Goal: Information Seeking & Learning: Learn about a topic

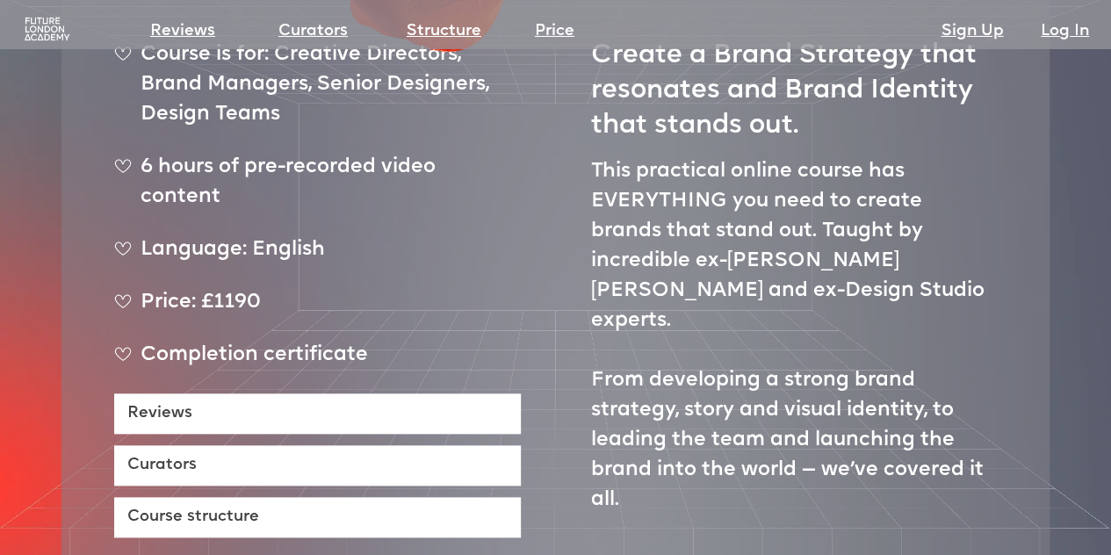
scroll to position [702, 0]
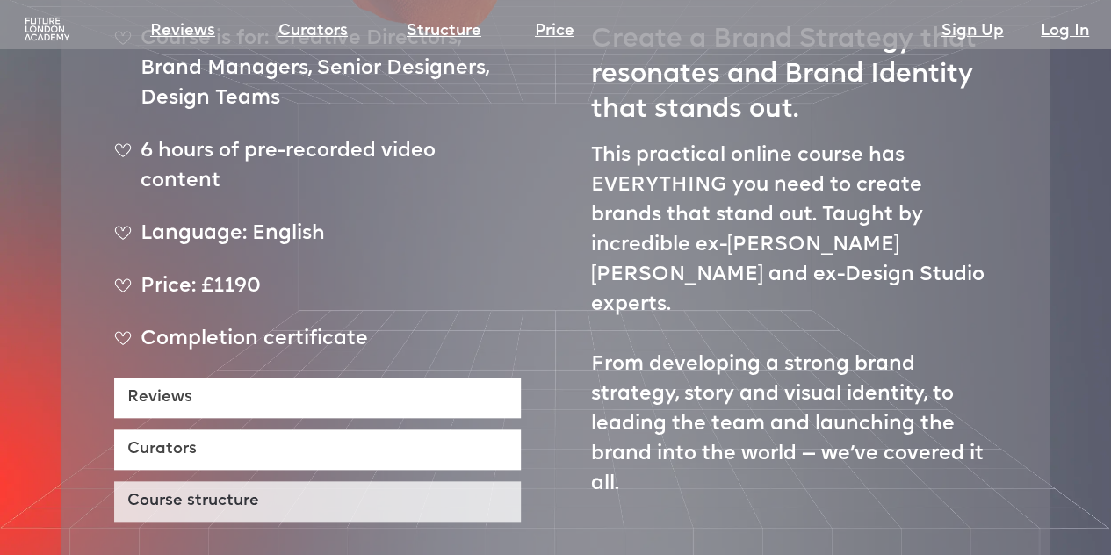
click at [289, 481] on link "Course structure" at bounding box center [317, 501] width 407 height 40
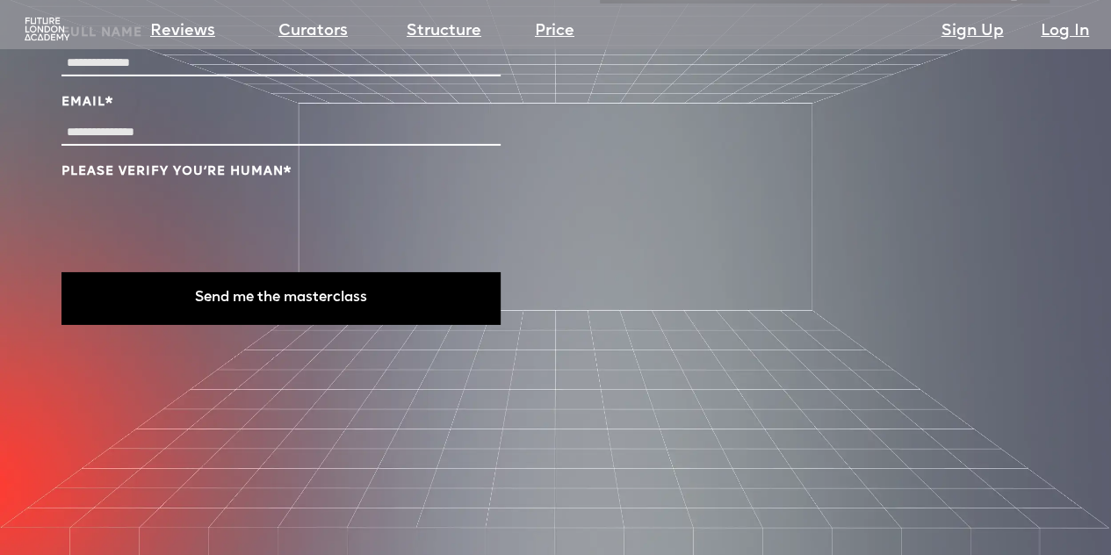
scroll to position [6069, 0]
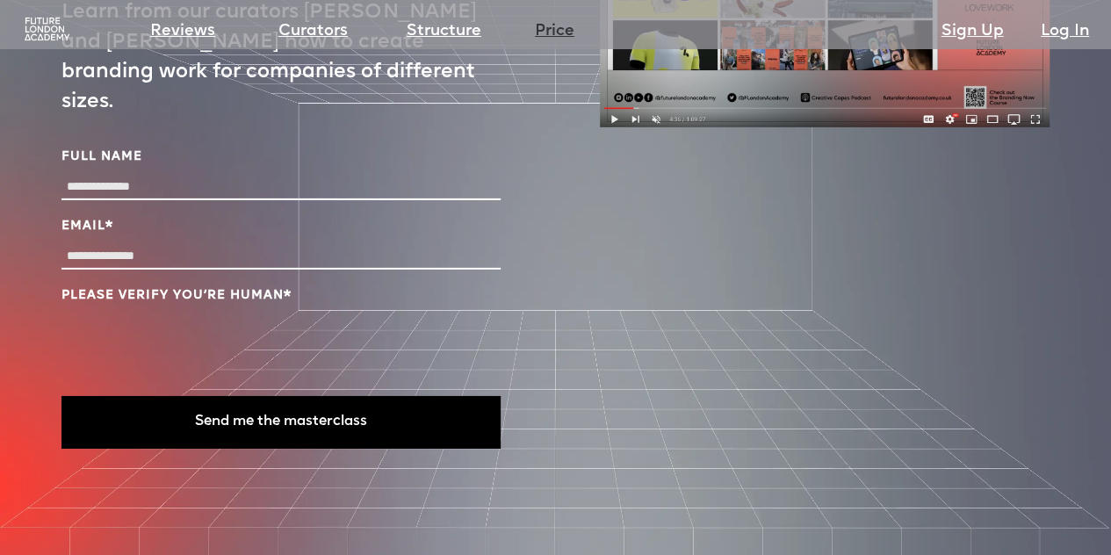
click at [553, 31] on link "Price" at bounding box center [555, 31] width 40 height 25
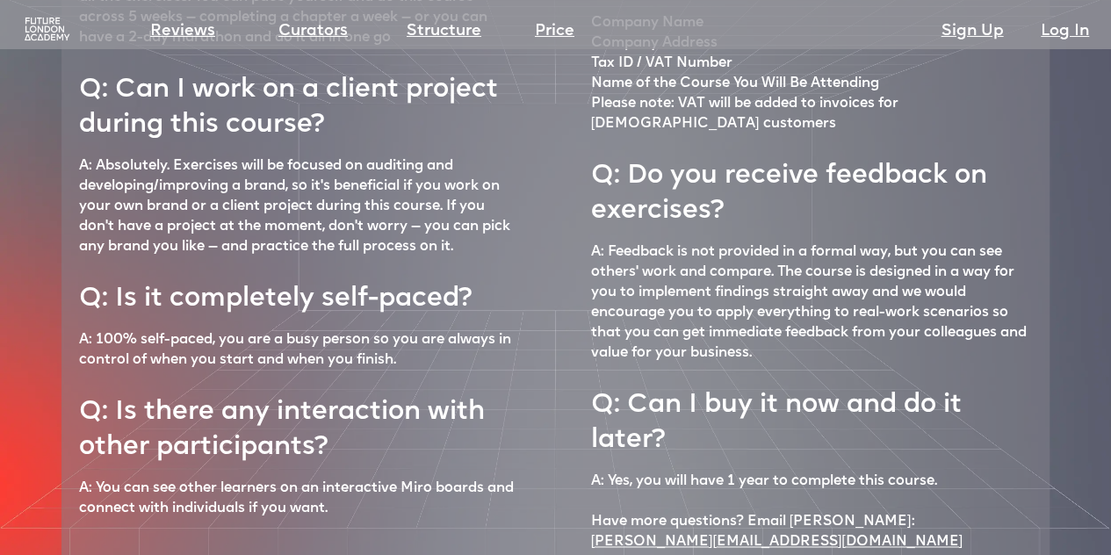
scroll to position [7508, 0]
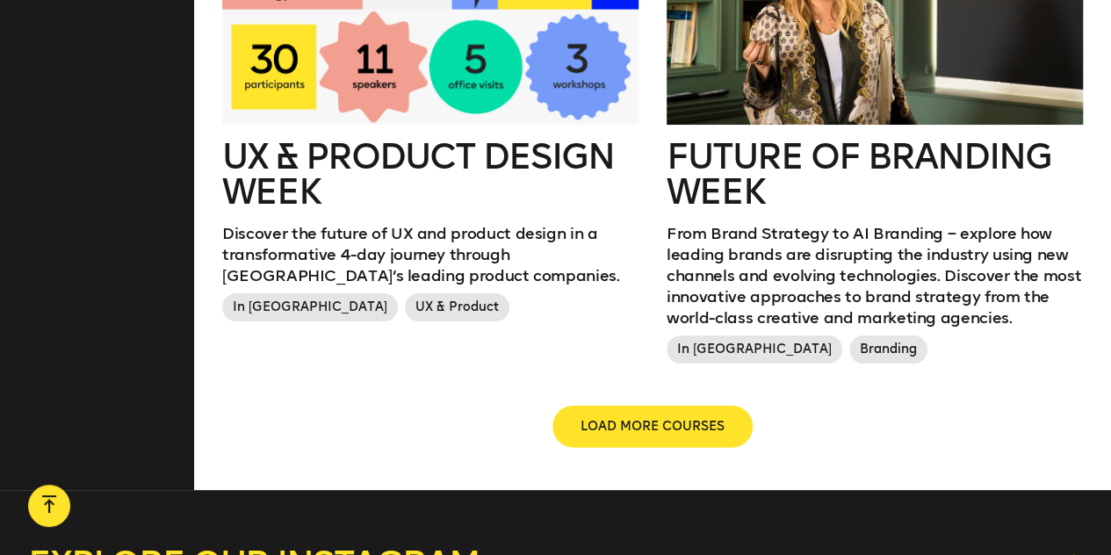
scroll to position [2107, 0]
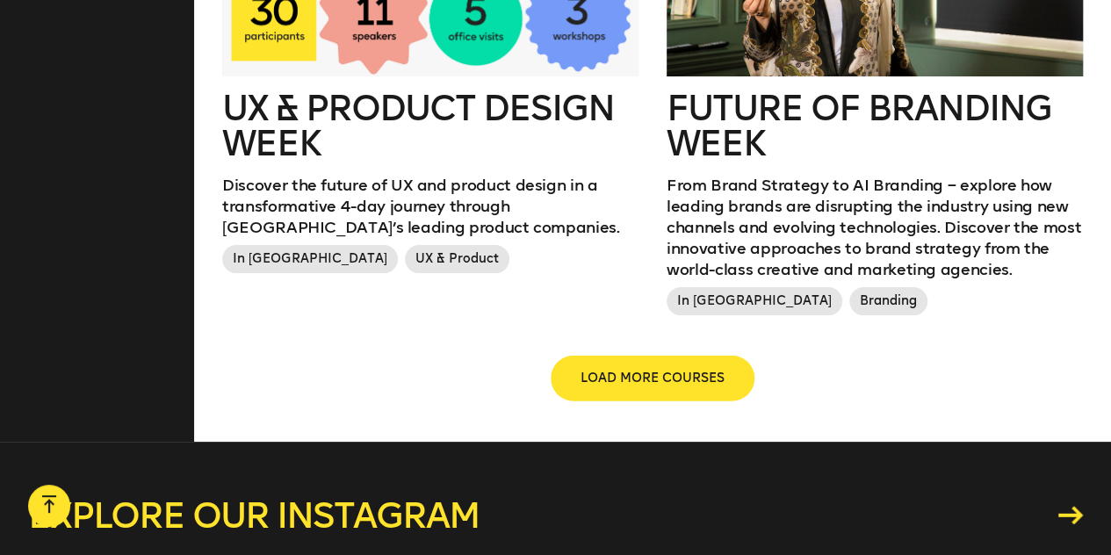
click at [666, 388] on button "LOAD MORE COURSES" at bounding box center [652, 378] width 200 height 42
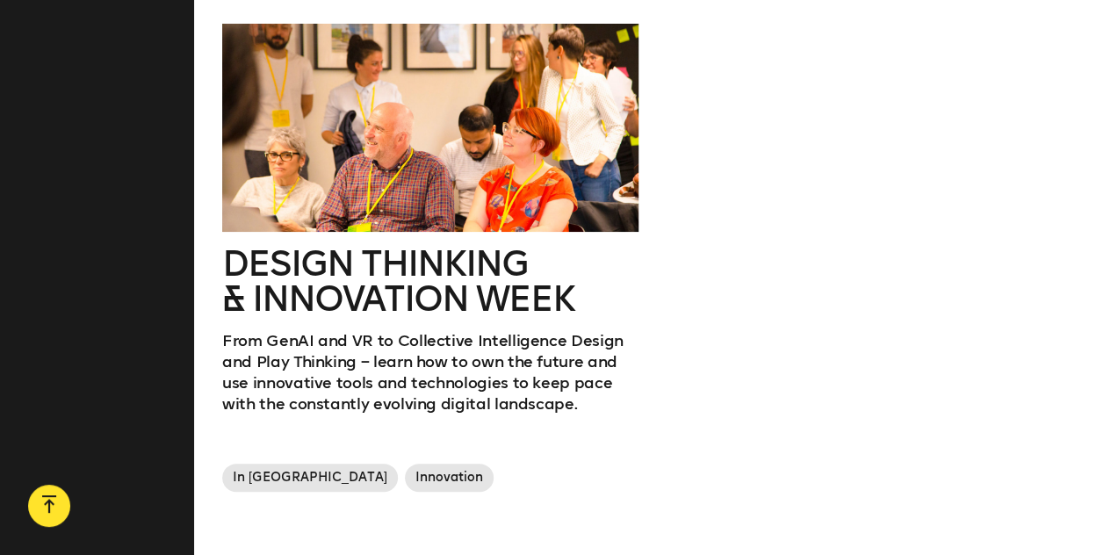
scroll to position [2546, 0]
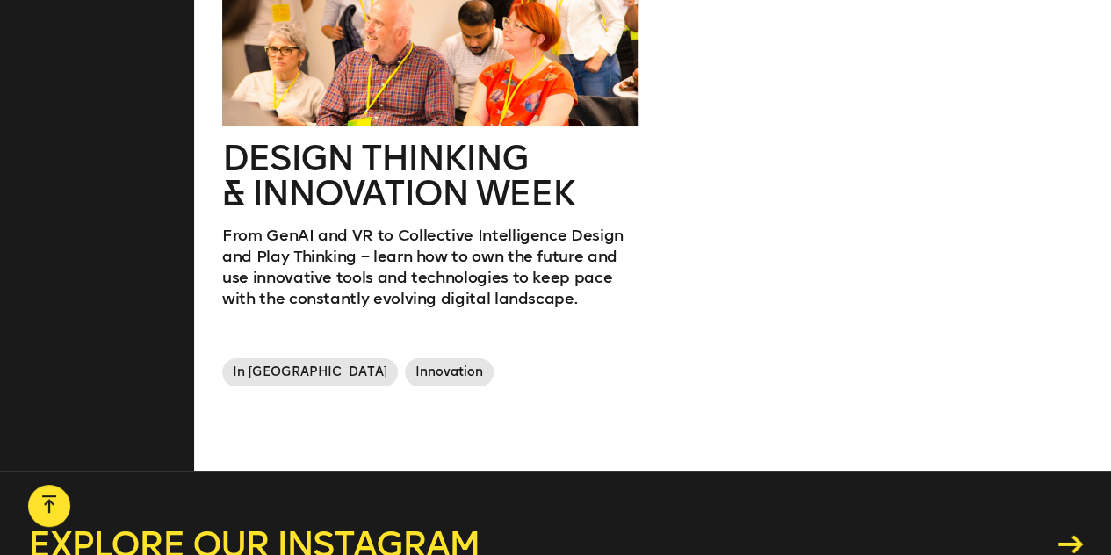
click at [396, 185] on h2 "Design Thinking & innovation Week" at bounding box center [430, 175] width 416 height 70
